Goal: Transaction & Acquisition: Book appointment/travel/reservation

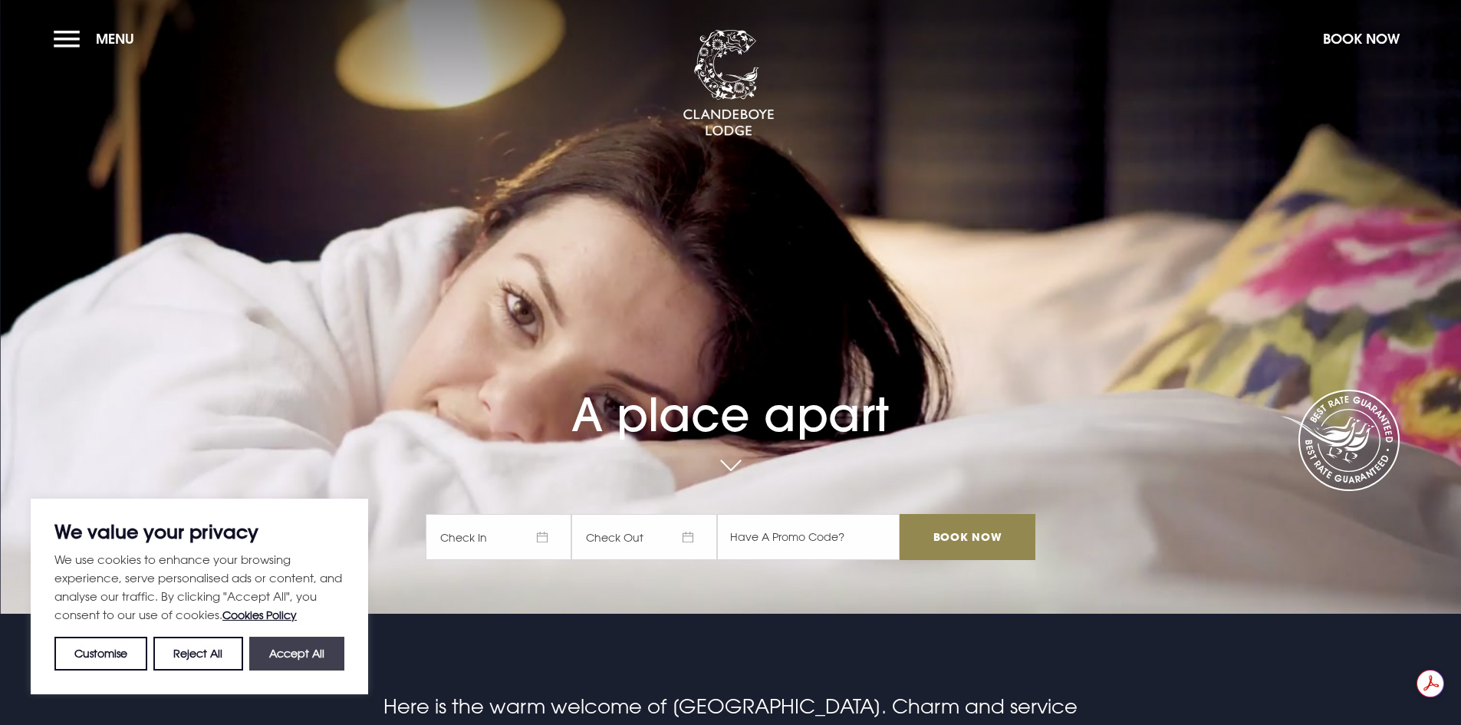
click at [298, 661] on button "Accept All" at bounding box center [296, 653] width 95 height 34
checkbox input "true"
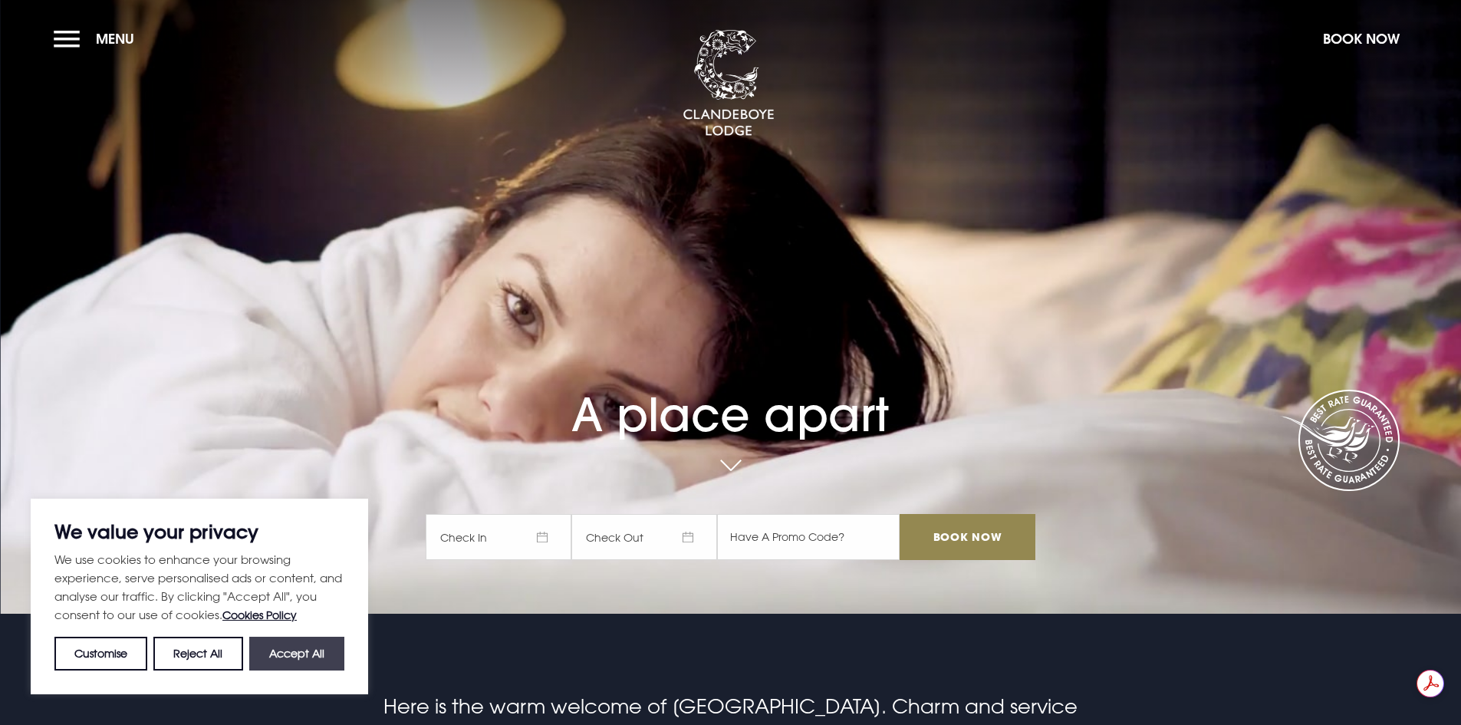
checkbox input "true"
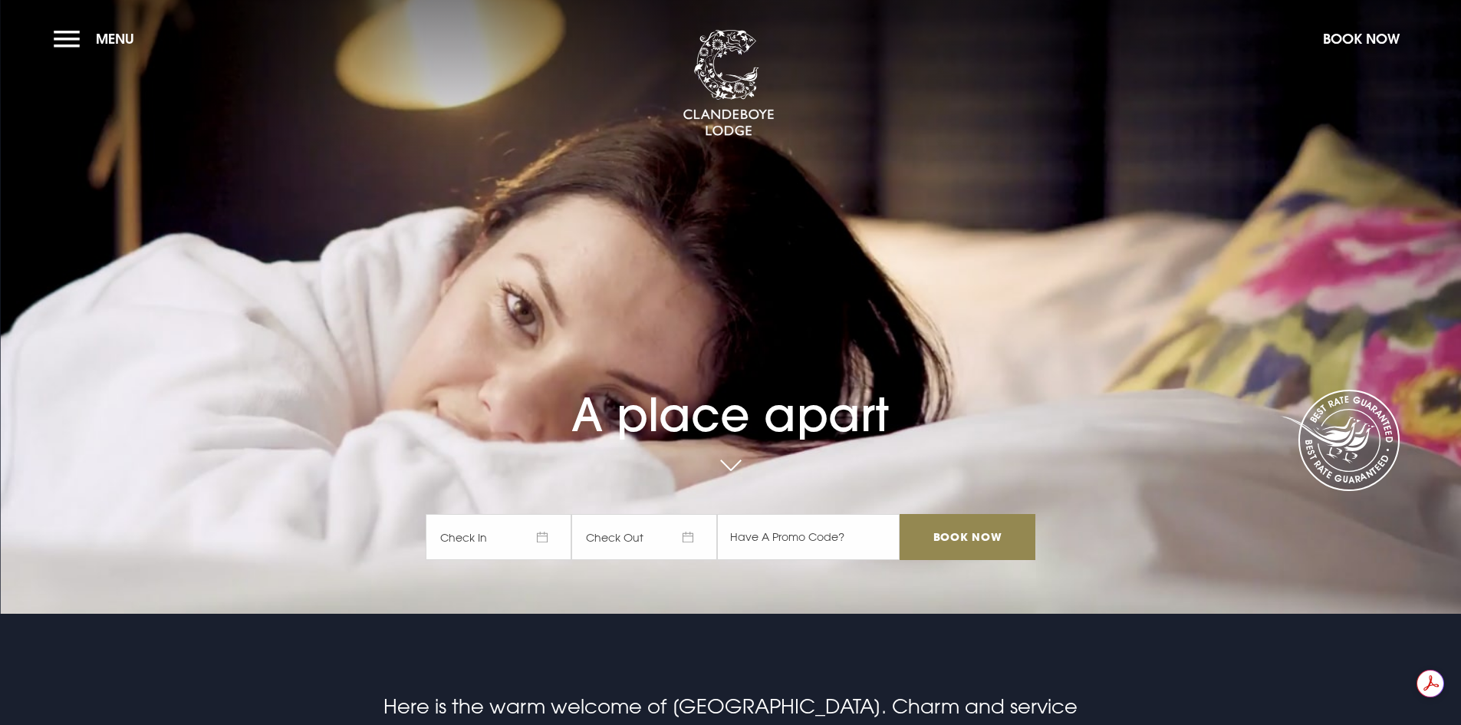
click at [516, 531] on span "Check In" at bounding box center [499, 537] width 146 height 46
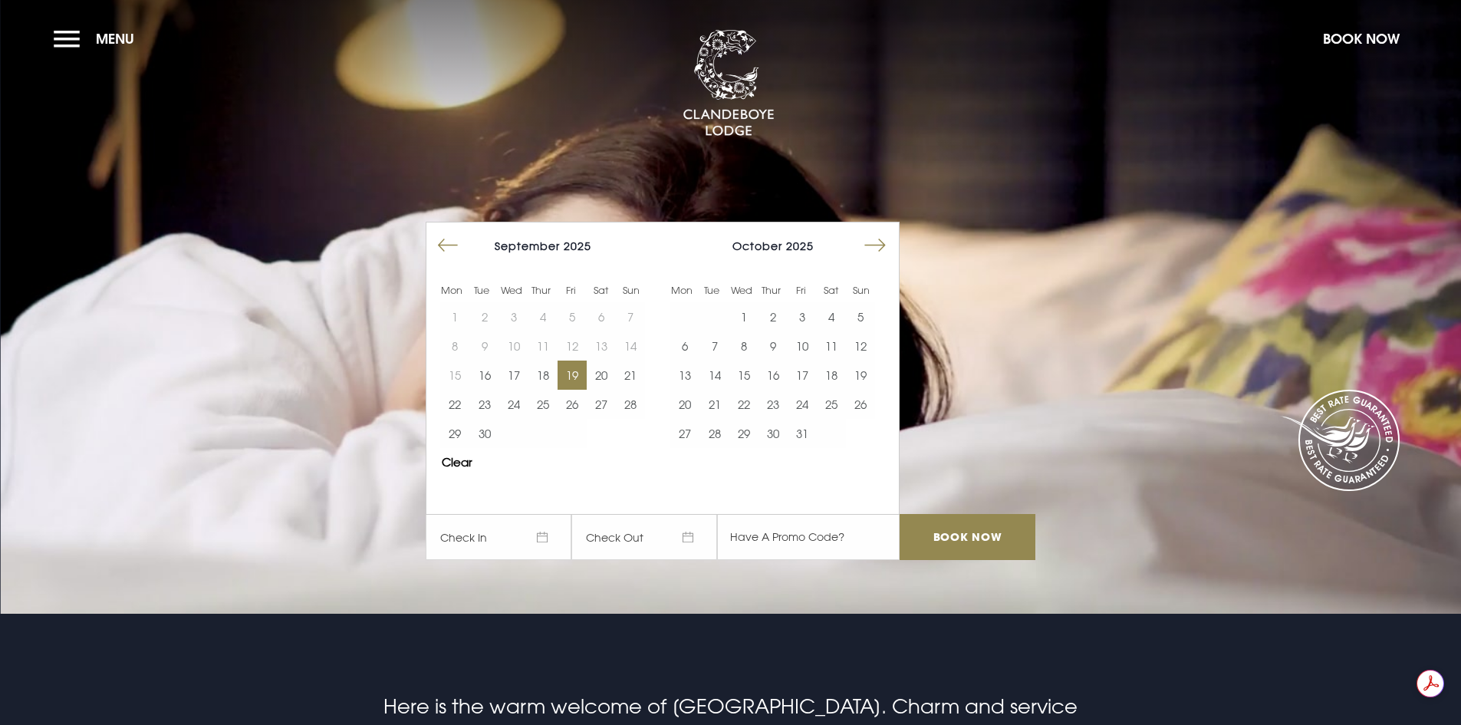
click at [580, 375] on button "19" at bounding box center [571, 374] width 29 height 29
click at [633, 372] on button "21" at bounding box center [630, 374] width 29 height 29
click at [961, 538] on input "Book Now" at bounding box center [966, 537] width 135 height 46
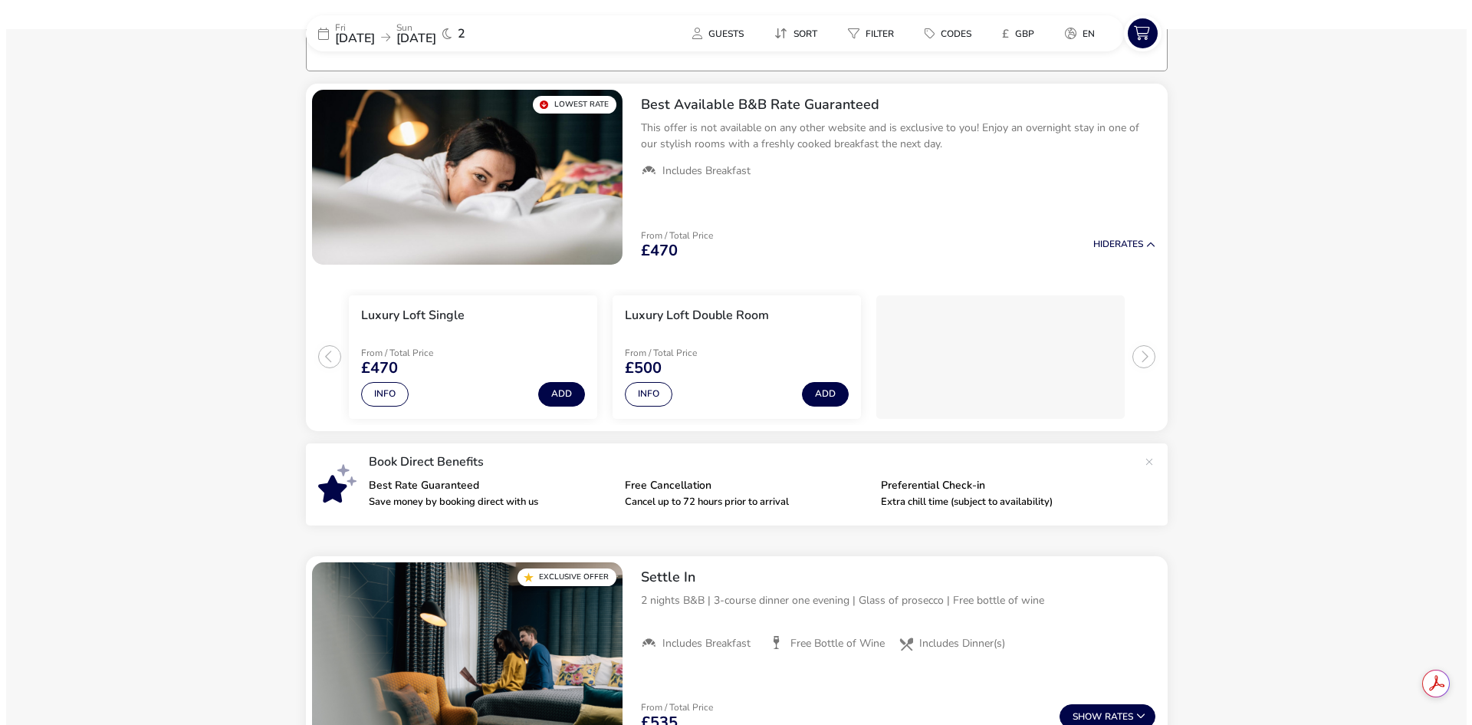
scroll to position [122, 0]
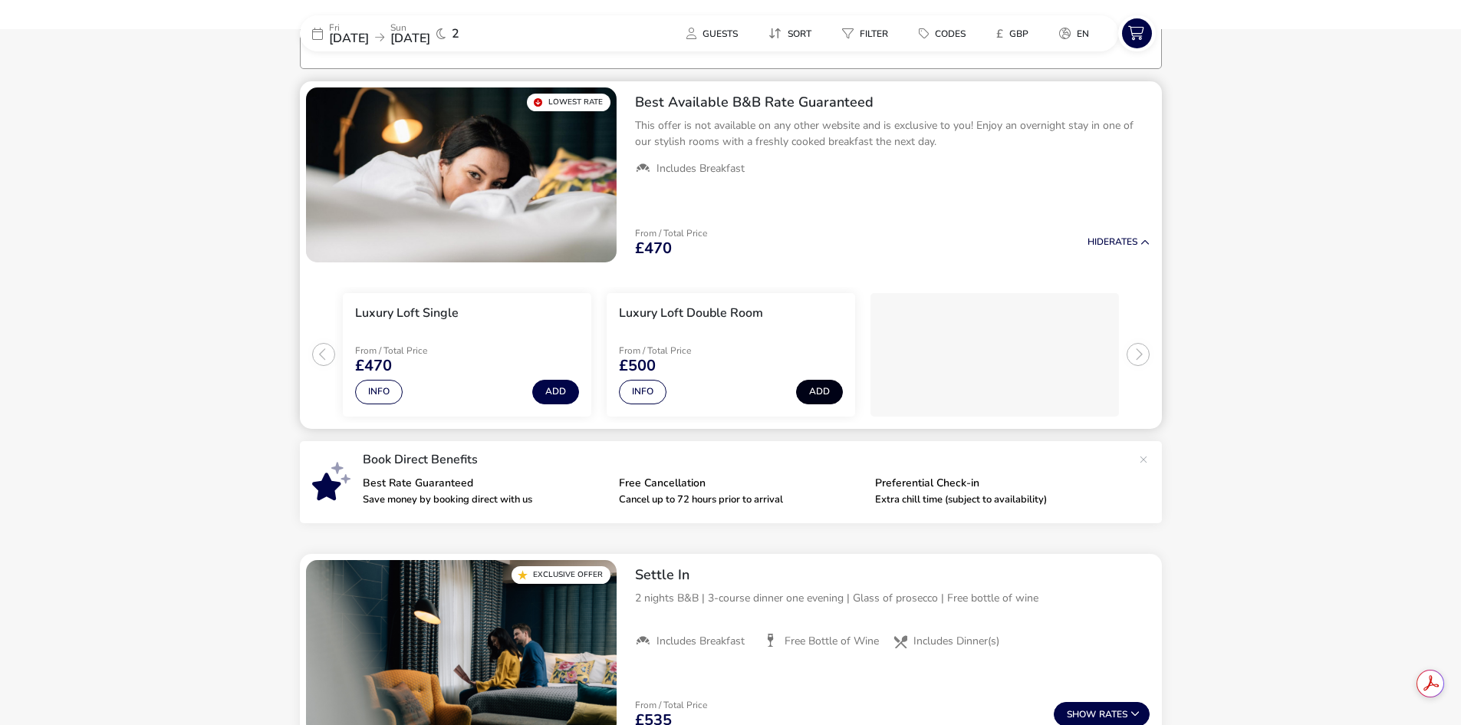
click at [814, 390] on button "Add" at bounding box center [819, 392] width 47 height 25
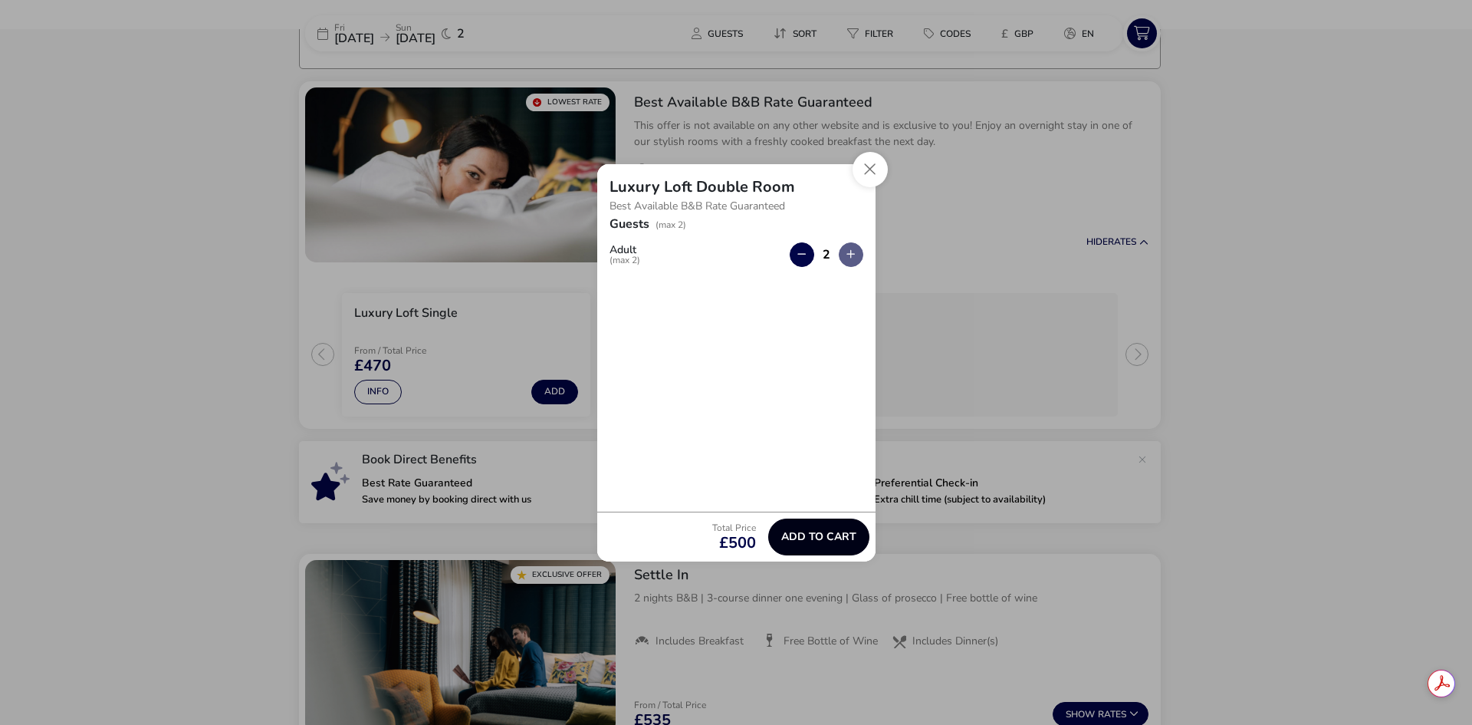
click at [791, 535] on span "Add to cart" at bounding box center [818, 537] width 75 height 12
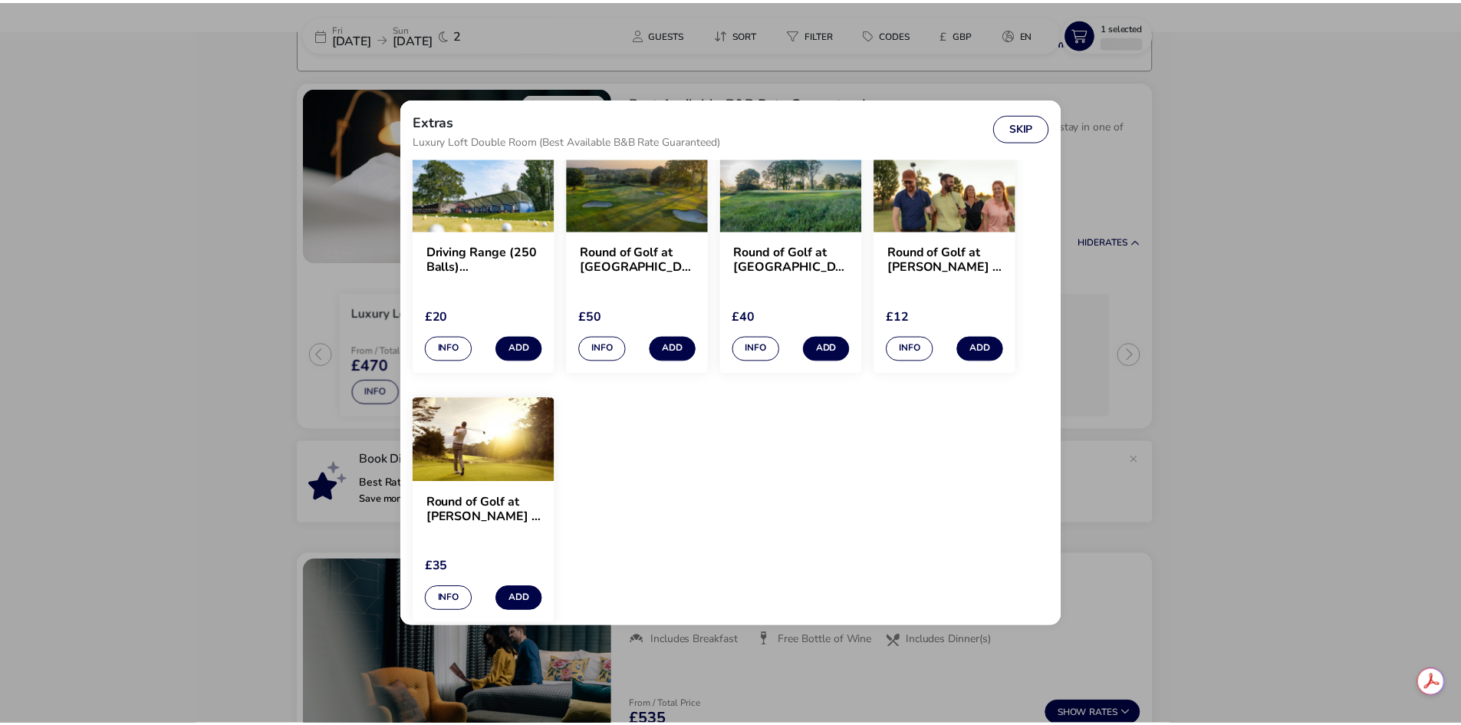
scroll to position [1454, 0]
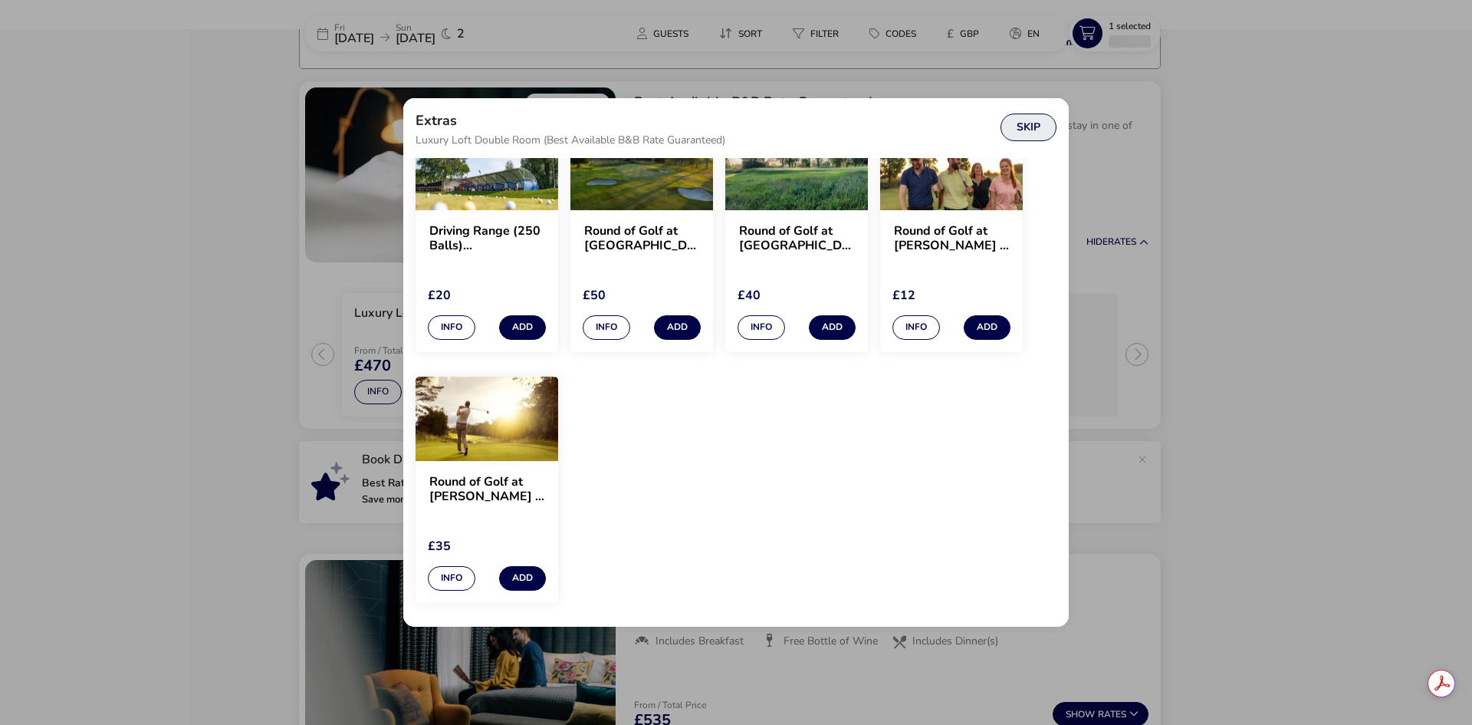
click at [1028, 122] on button "Skip" at bounding box center [1029, 127] width 56 height 28
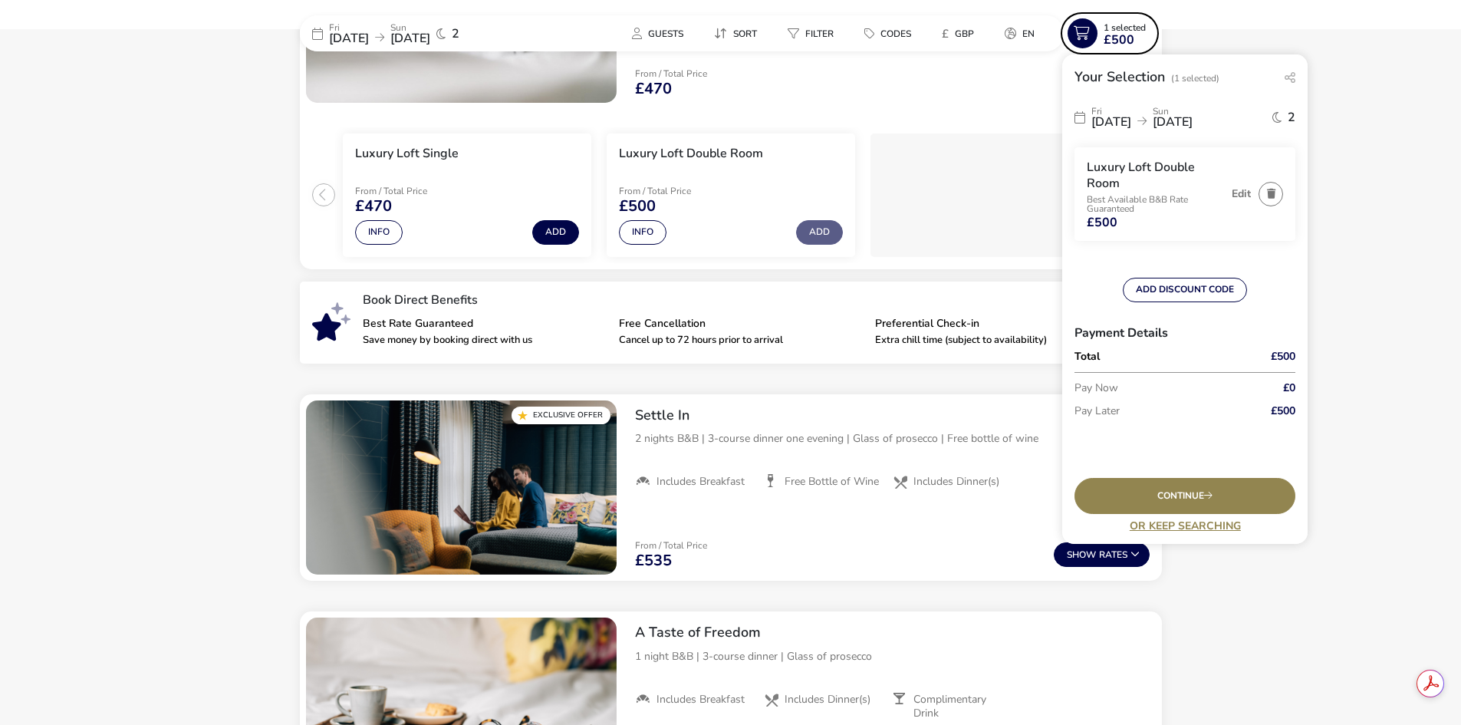
scroll to position [275, 0]
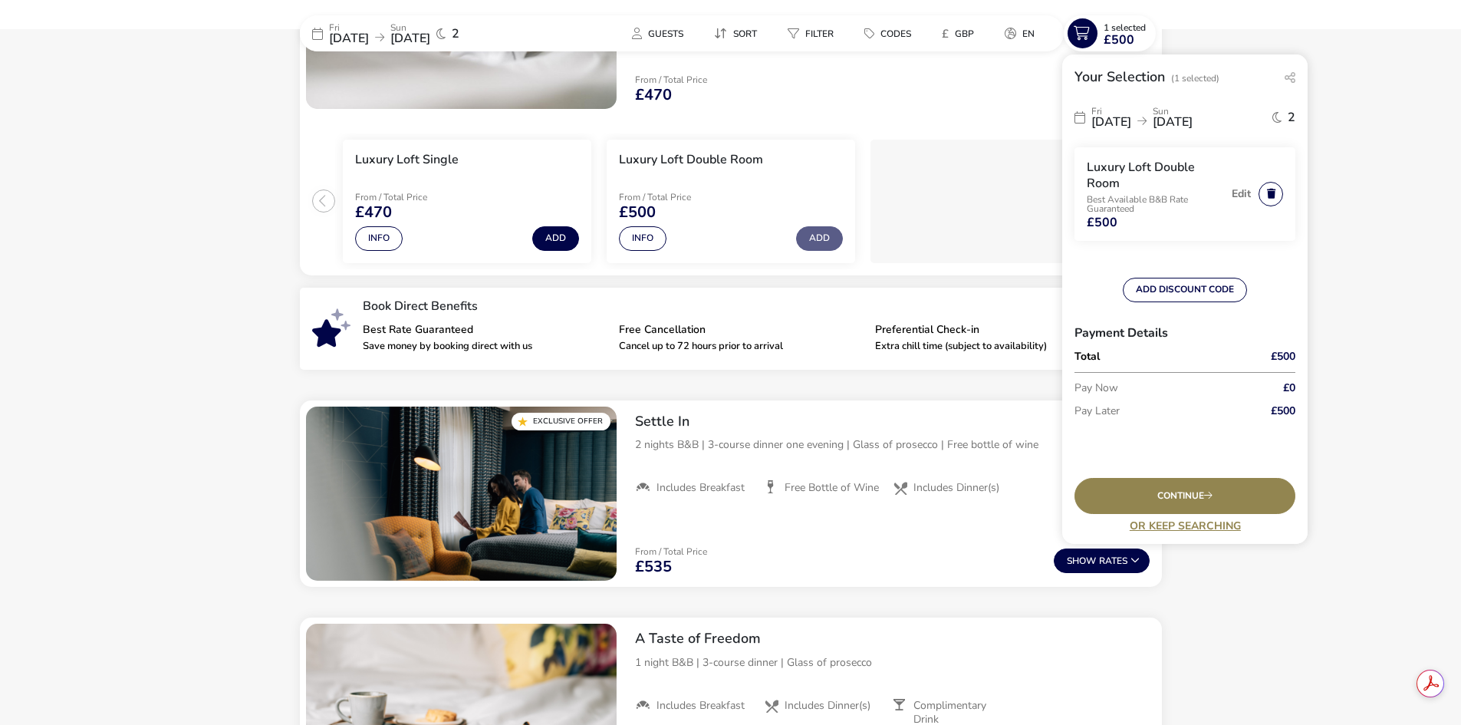
click at [1271, 192] on button "button" at bounding box center [1270, 194] width 25 height 25
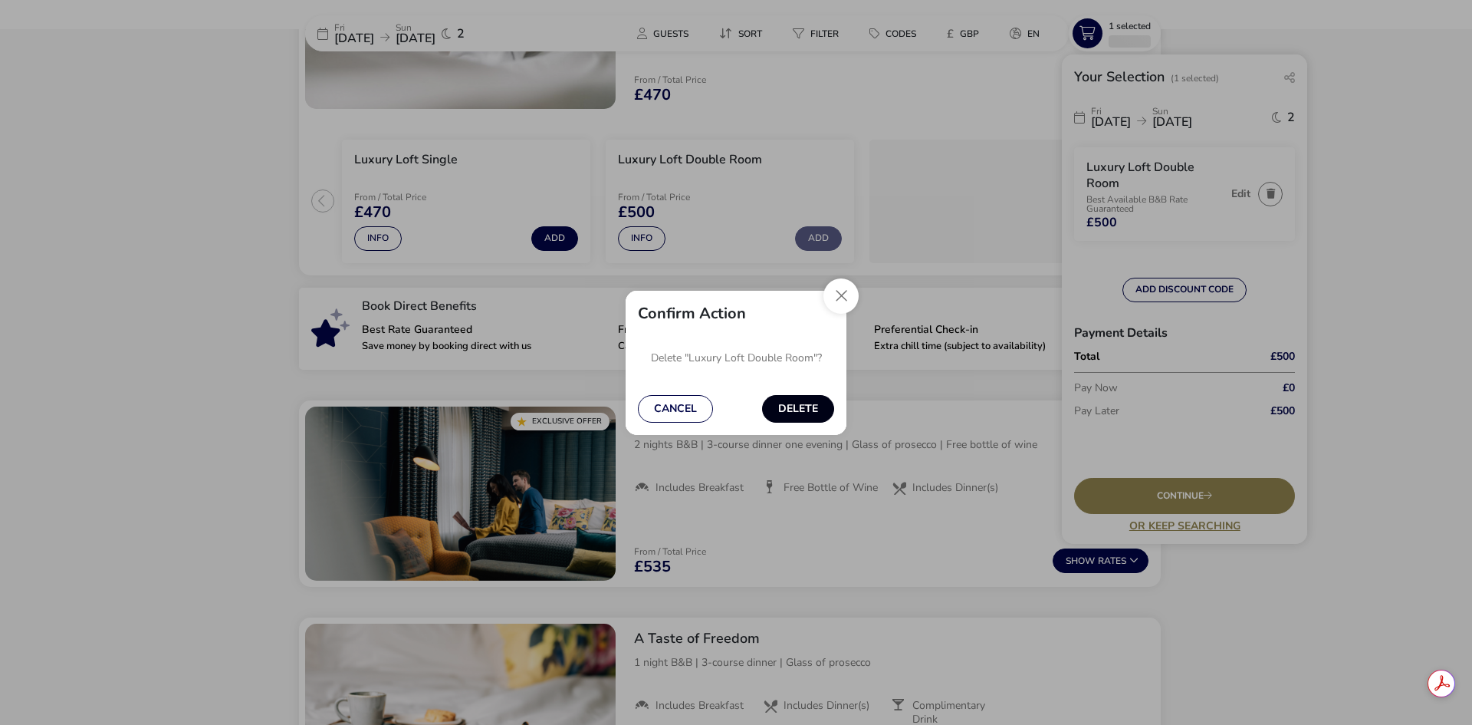
click at [807, 413] on button "Delete" at bounding box center [798, 409] width 72 height 28
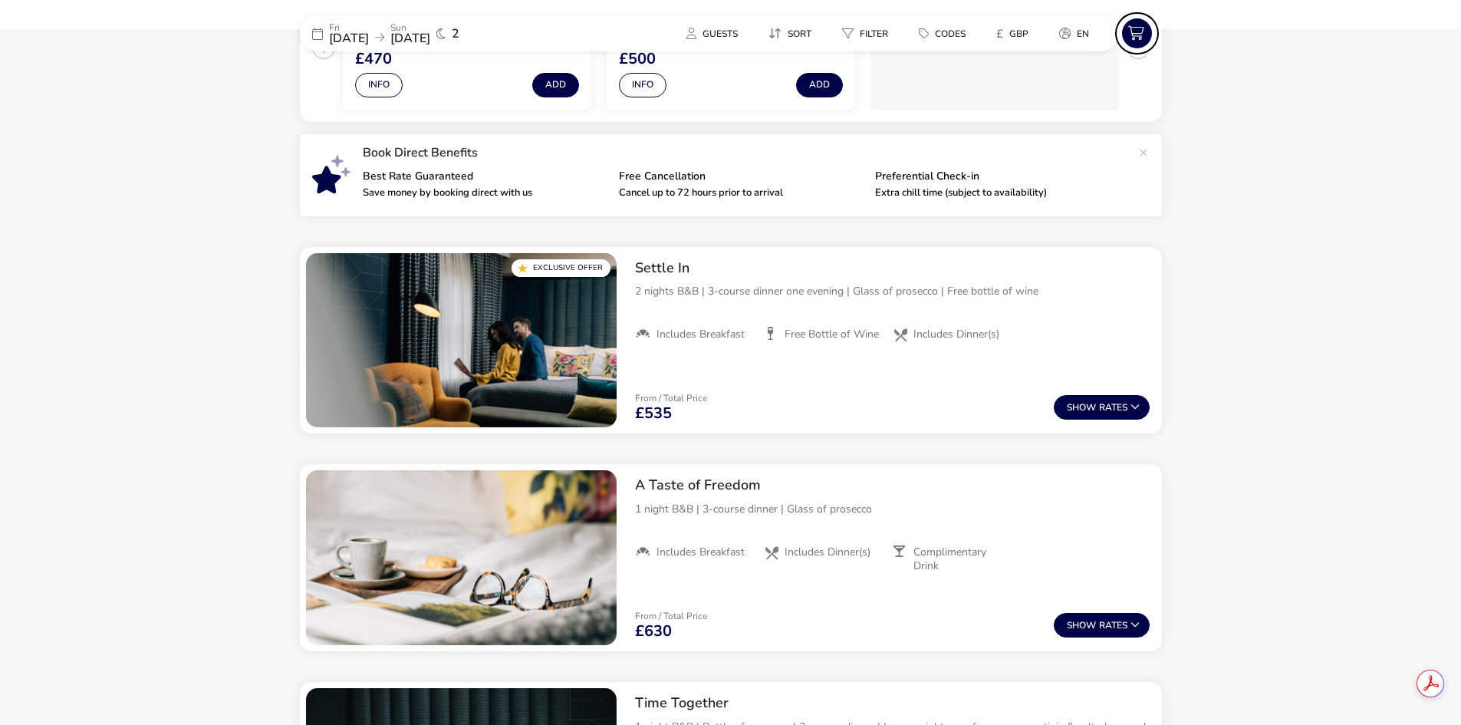
scroll to position [0, 0]
click at [1118, 410] on button "Show Rates" at bounding box center [1102, 407] width 96 height 25
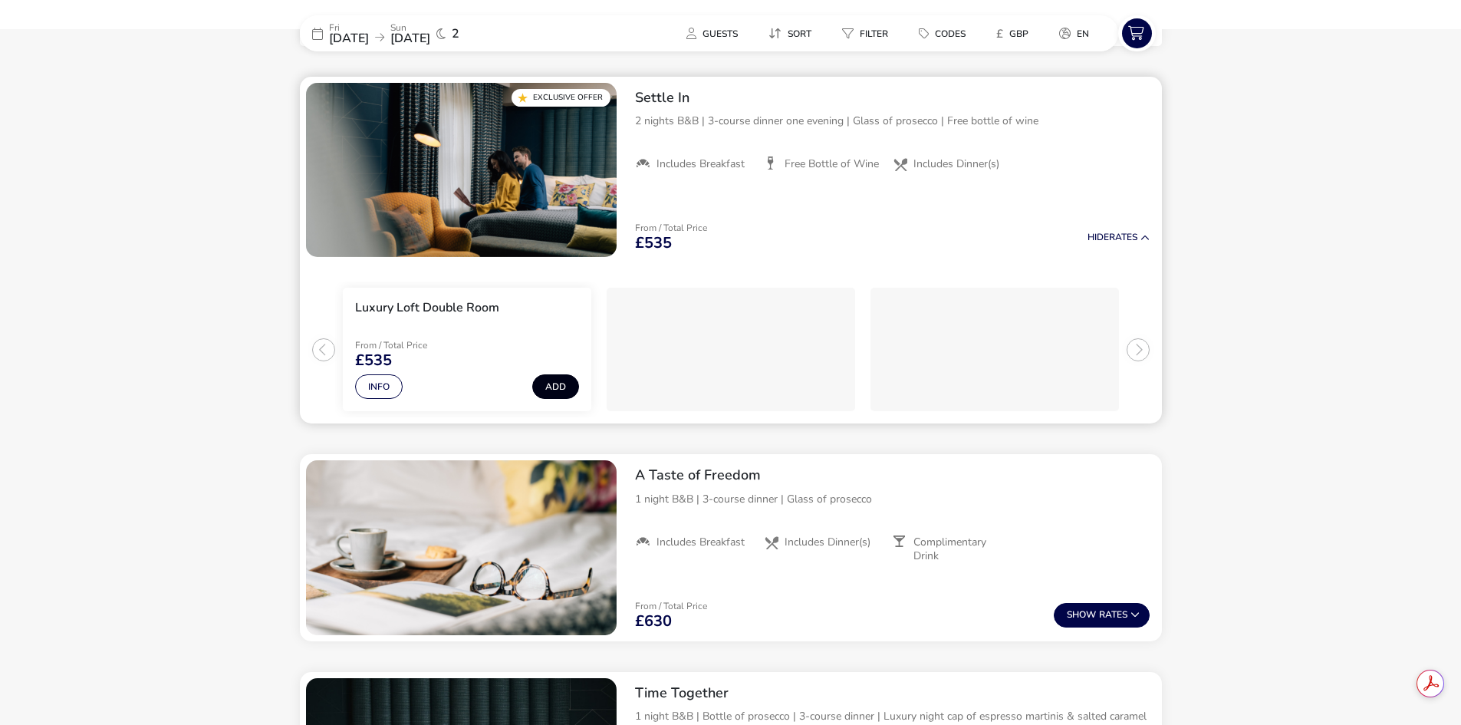
click at [556, 384] on button "Add" at bounding box center [555, 386] width 47 height 25
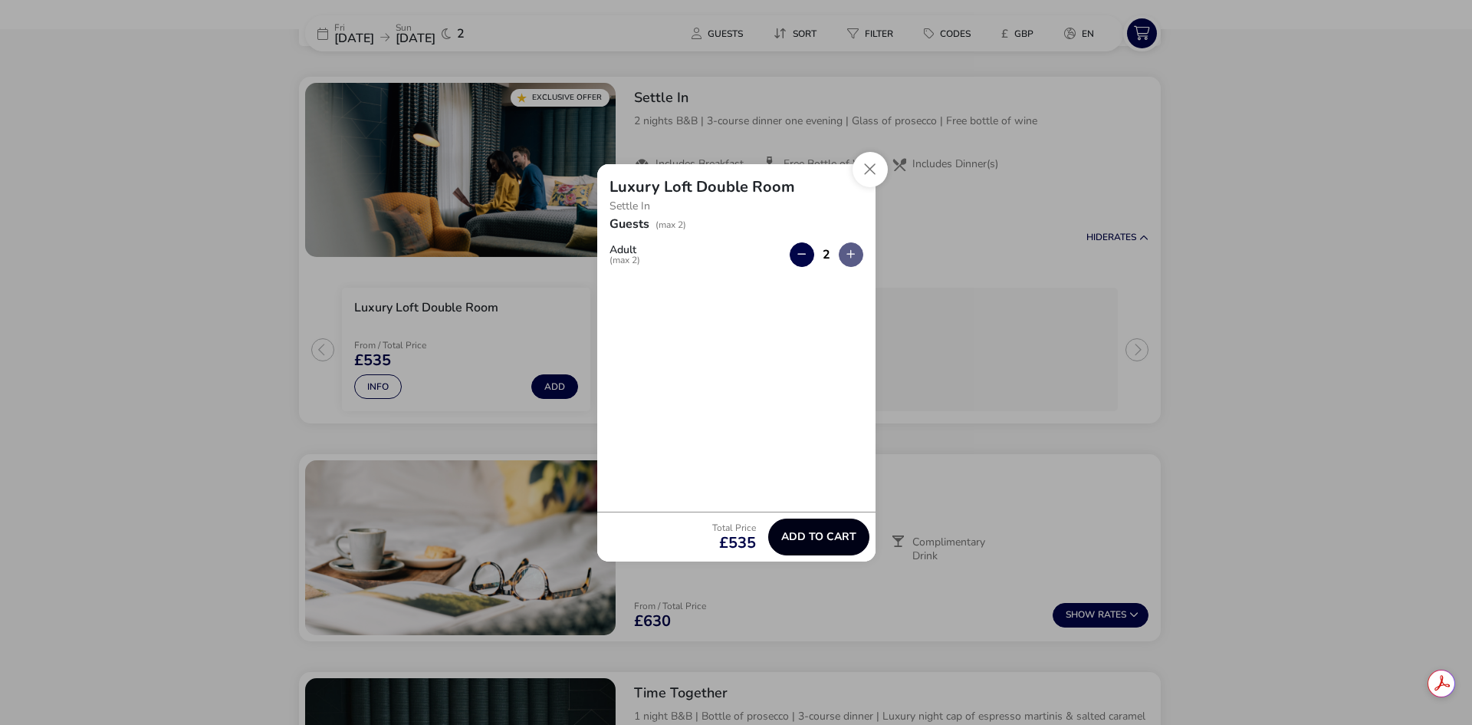
click at [816, 542] on span "Add to cart" at bounding box center [818, 537] width 75 height 12
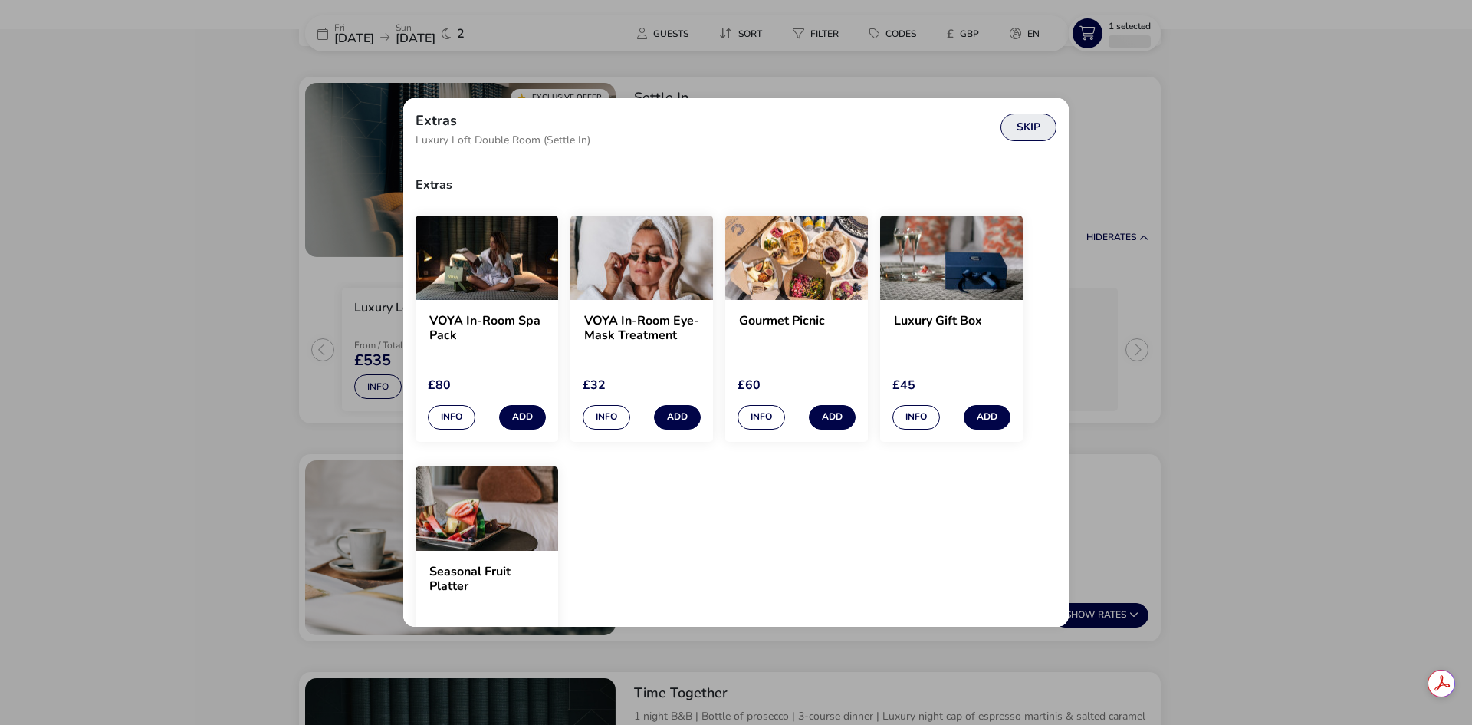
click at [1037, 130] on button "Skip" at bounding box center [1029, 127] width 56 height 28
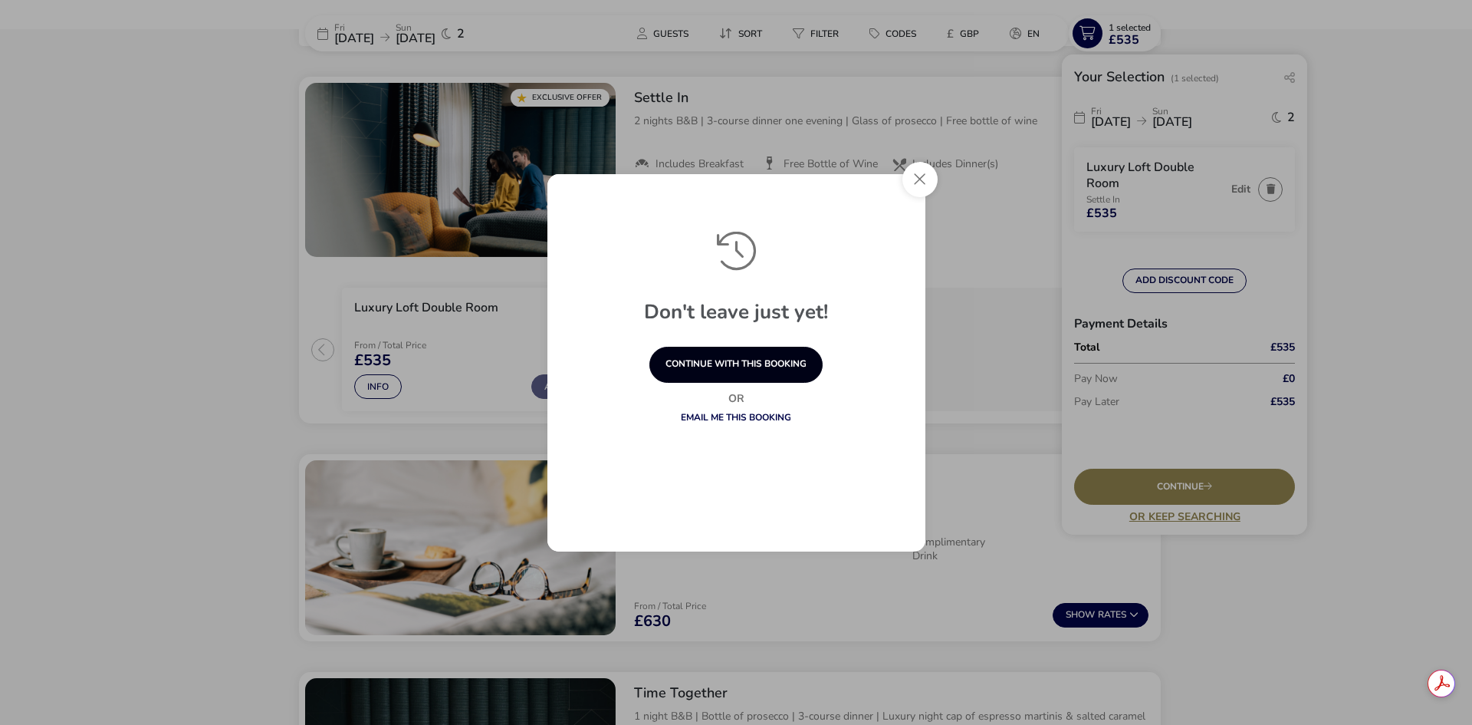
click at [758, 369] on button "continue with this booking" at bounding box center [735, 365] width 173 height 36
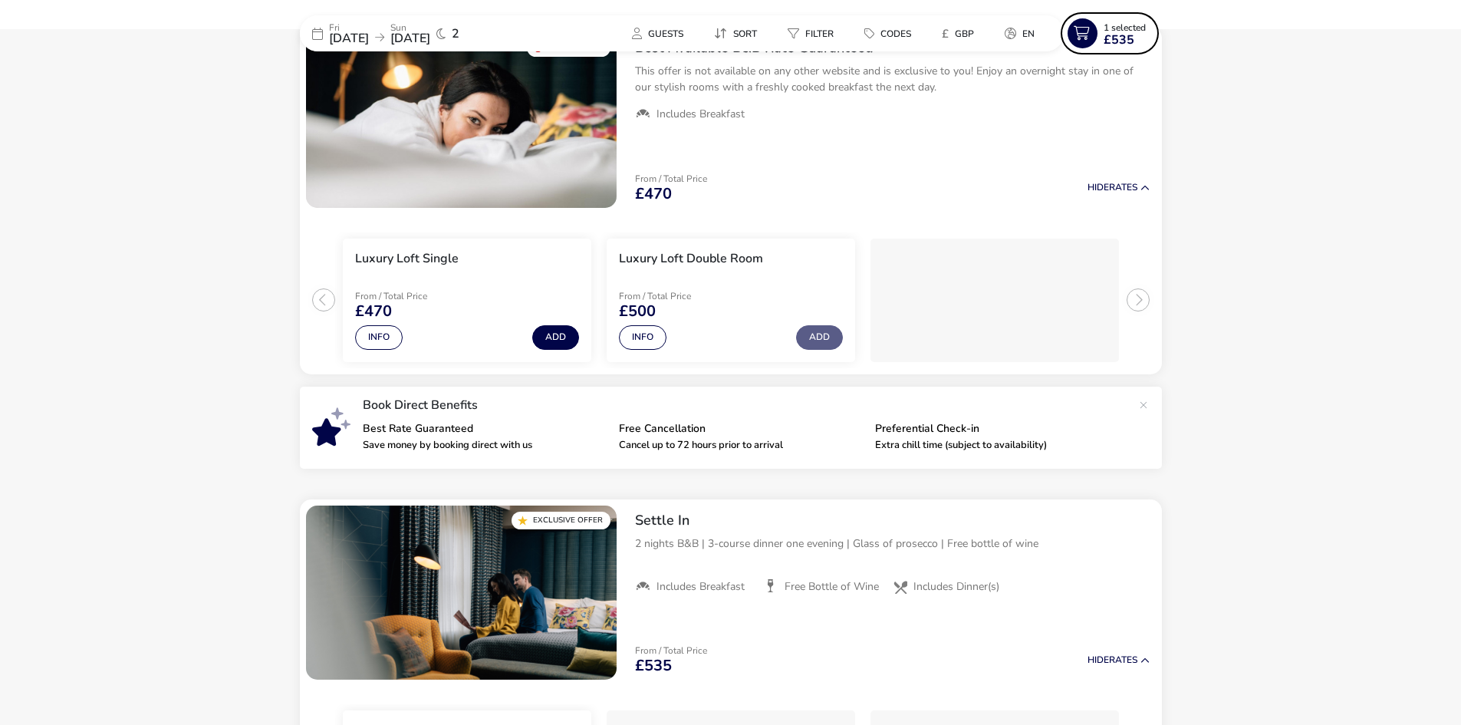
scroll to position [146, 0]
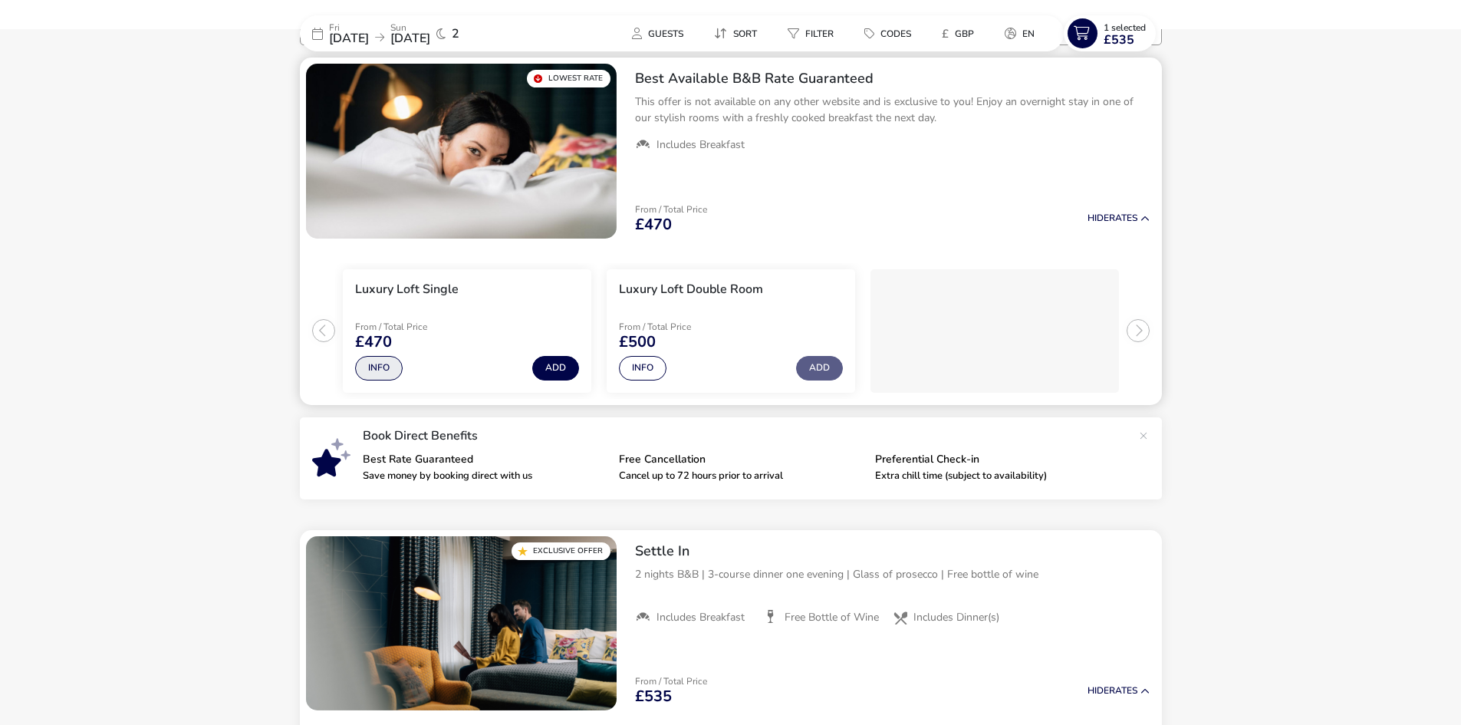
click at [385, 369] on button "Info" at bounding box center [379, 368] width 48 height 25
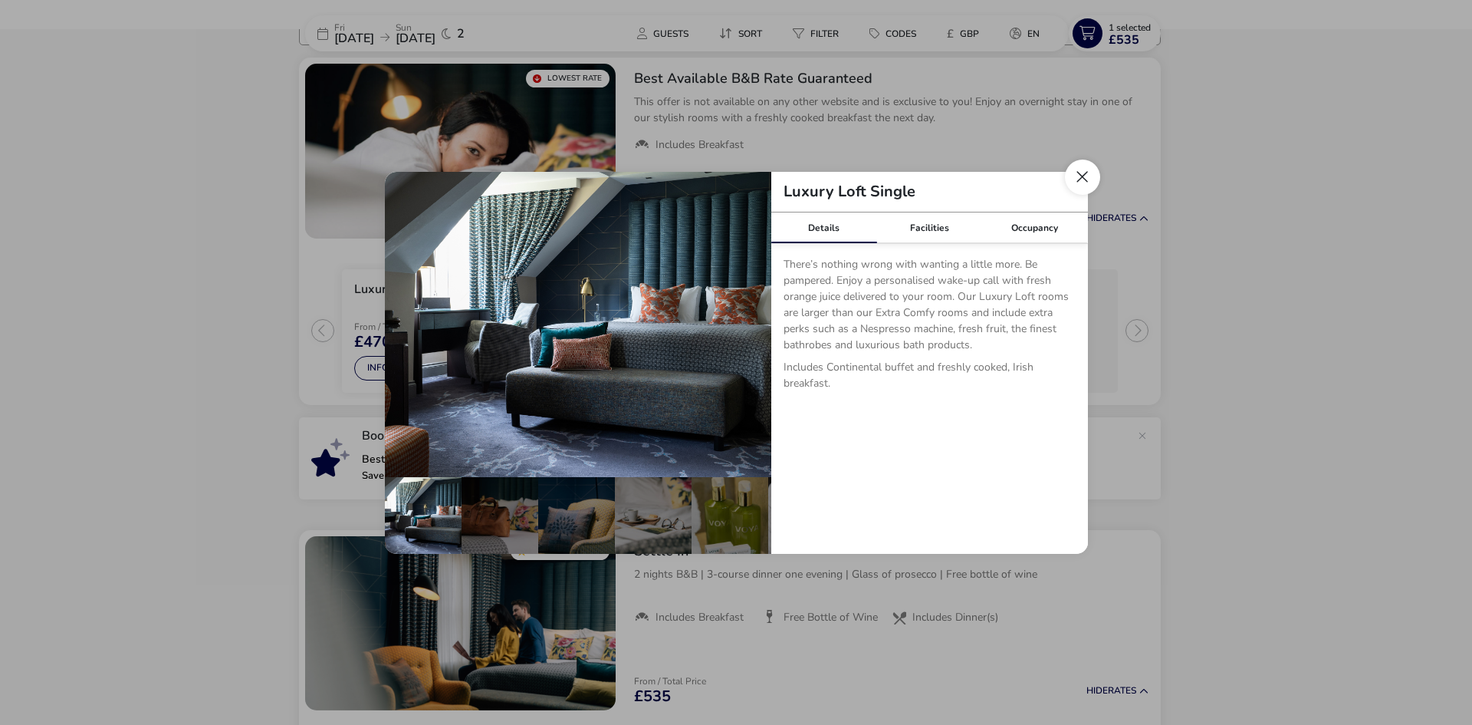
click at [1087, 180] on button "Close dialog" at bounding box center [1082, 176] width 35 height 35
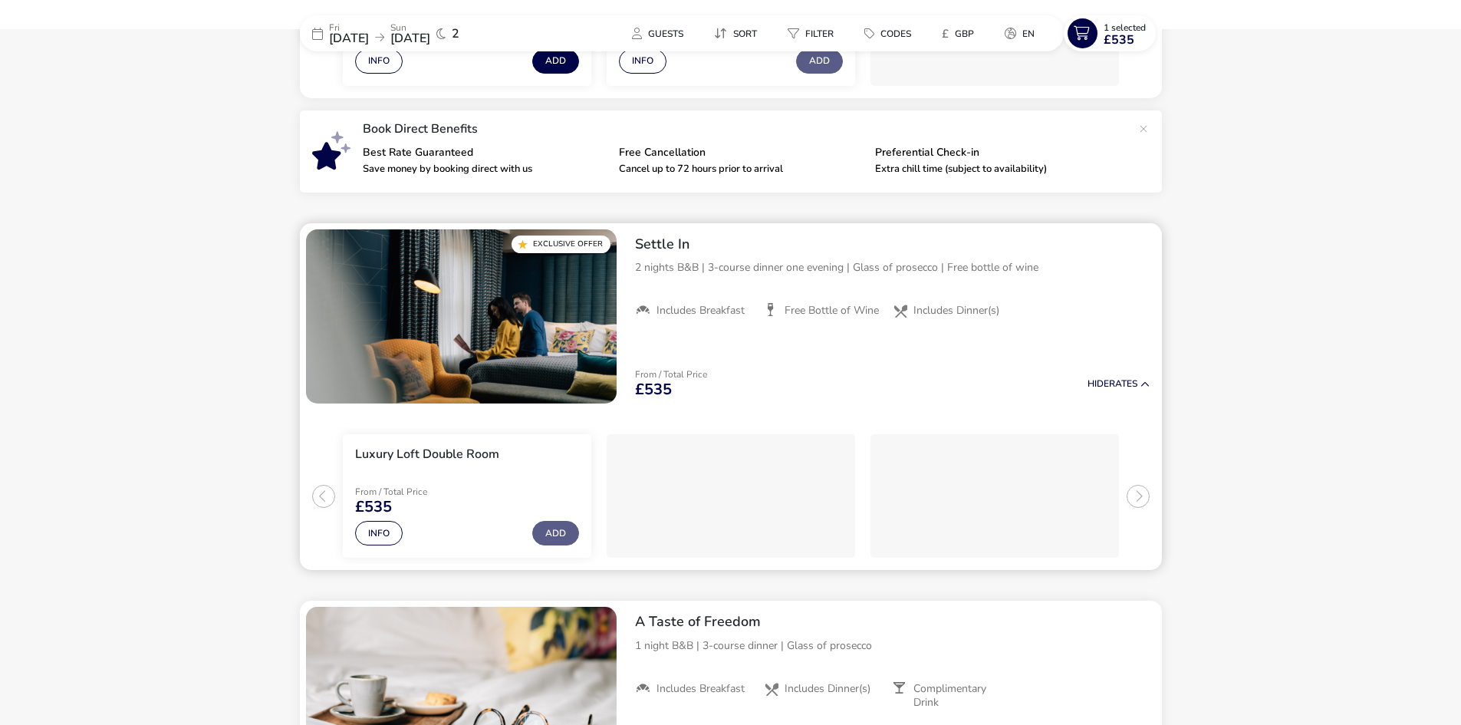
scroll to position [0, 0]
click at [324, 495] on ul "Luxury Loft Double Room From / Total Price £535 Info Add" at bounding box center [731, 489] width 862 height 160
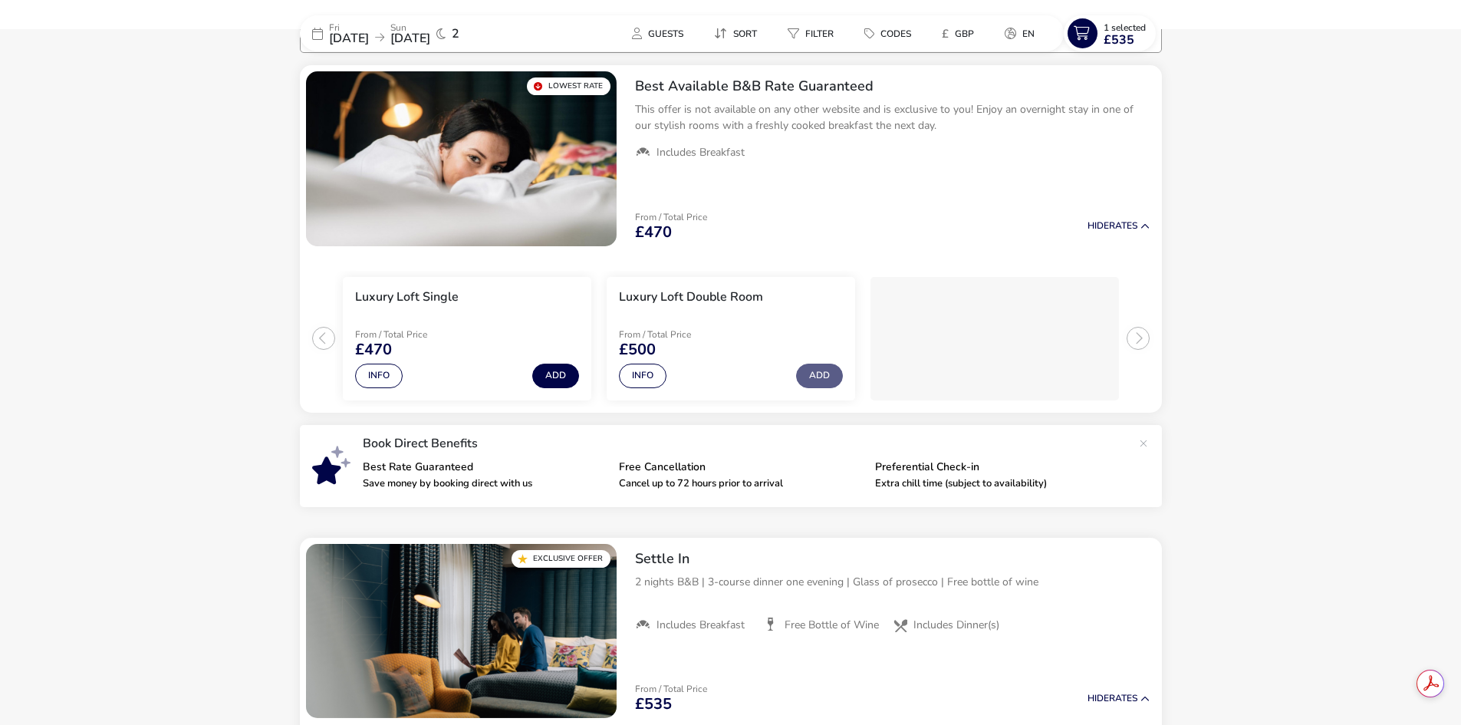
scroll to position [69, 0]
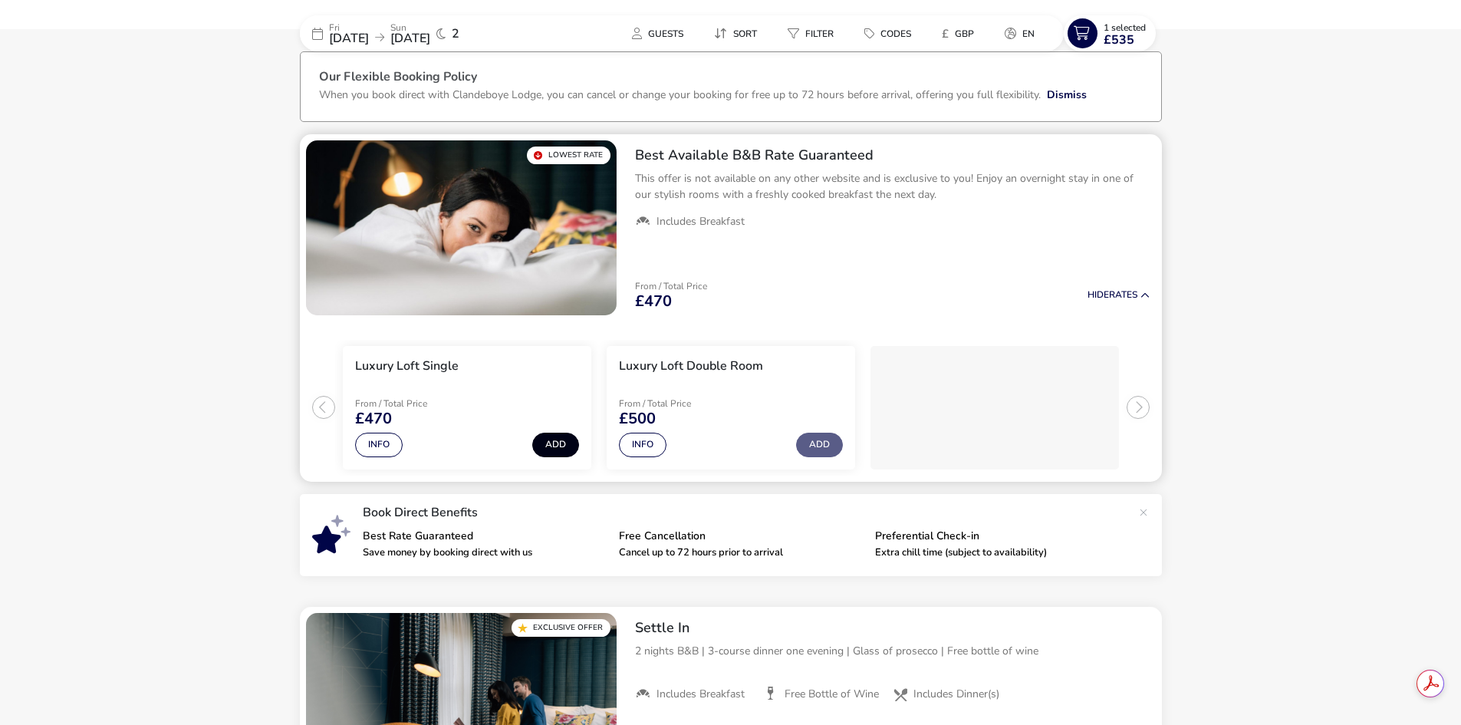
click at [562, 444] on button "Add" at bounding box center [555, 444] width 47 height 25
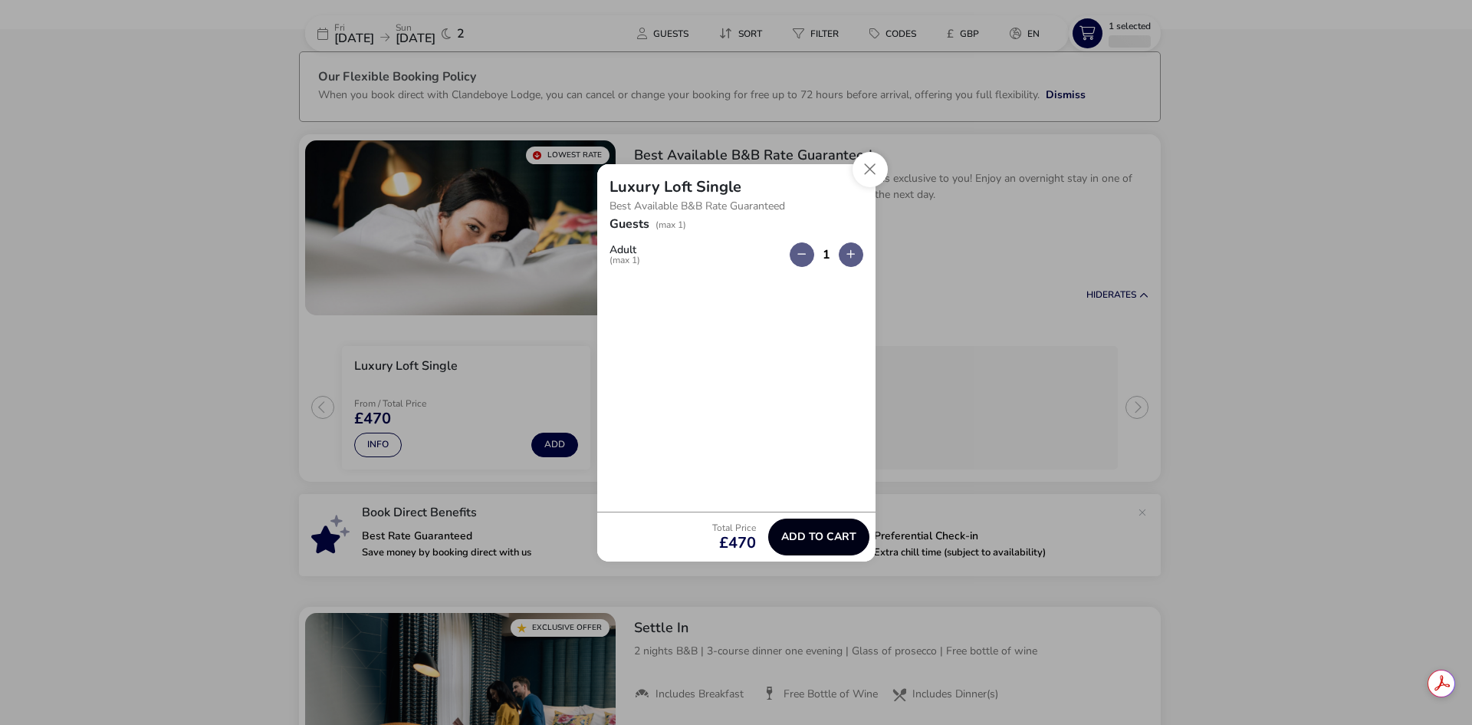
click at [835, 538] on span "Add to cart" at bounding box center [818, 537] width 75 height 12
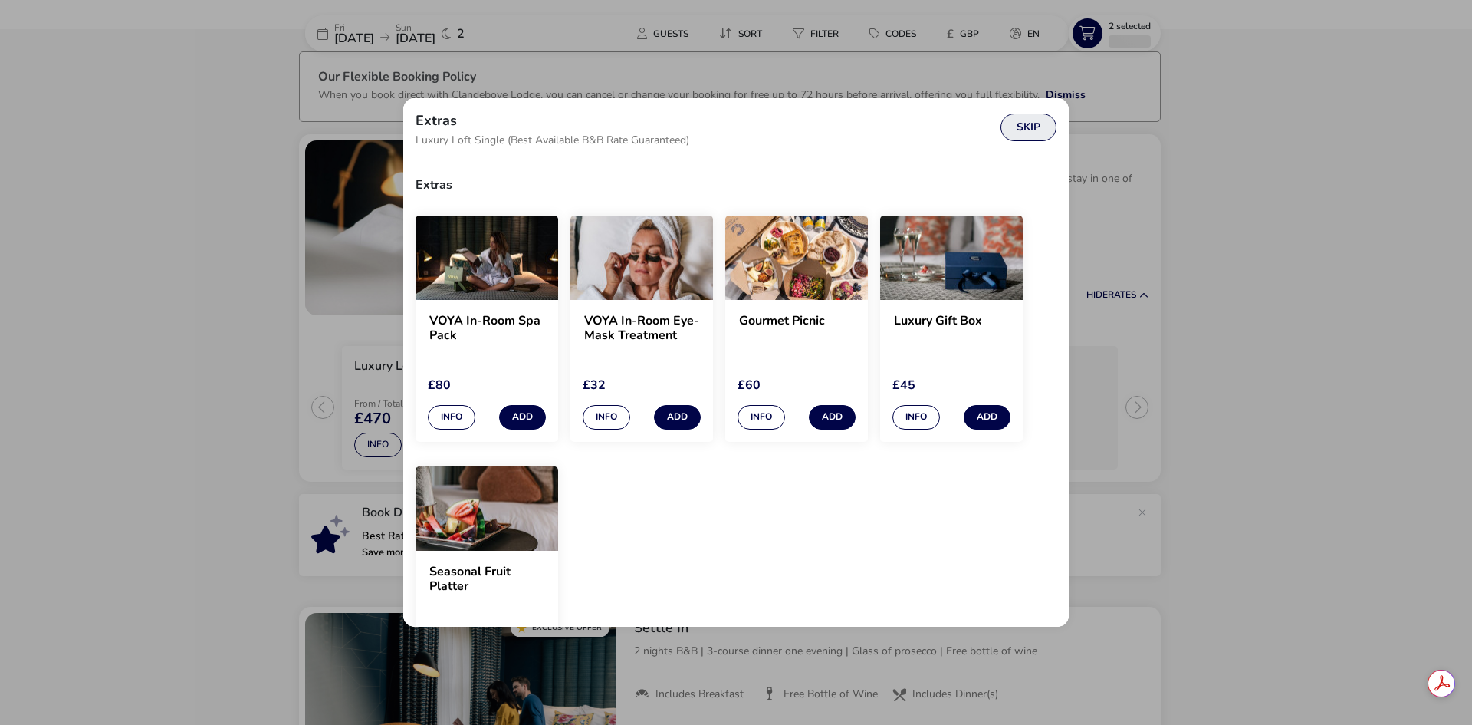
click at [1033, 135] on button "Skip" at bounding box center [1029, 127] width 56 height 28
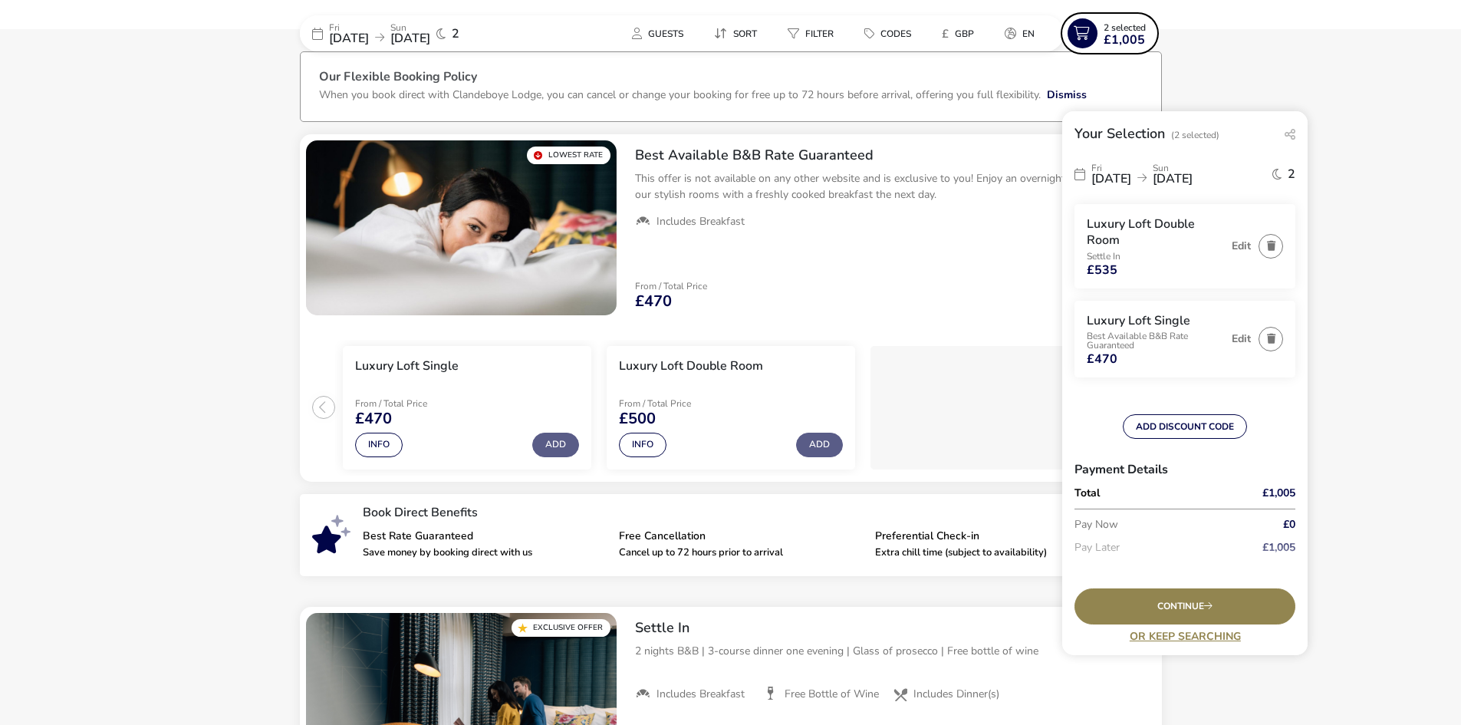
scroll to position [0, 0]
